Goal: Go to known website: Access a specific website the user already knows

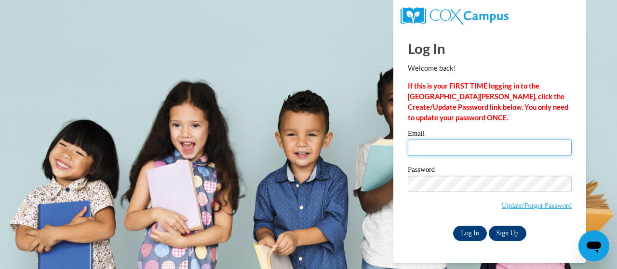
type input "[PERSON_NAME][EMAIL_ADDRESS][PERSON_NAME][DOMAIN_NAME]"
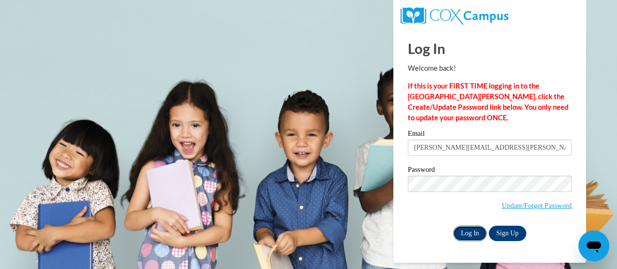
click at [469, 234] on input "Log In" at bounding box center [470, 233] width 34 height 15
